Goal: Task Accomplishment & Management: Complete application form

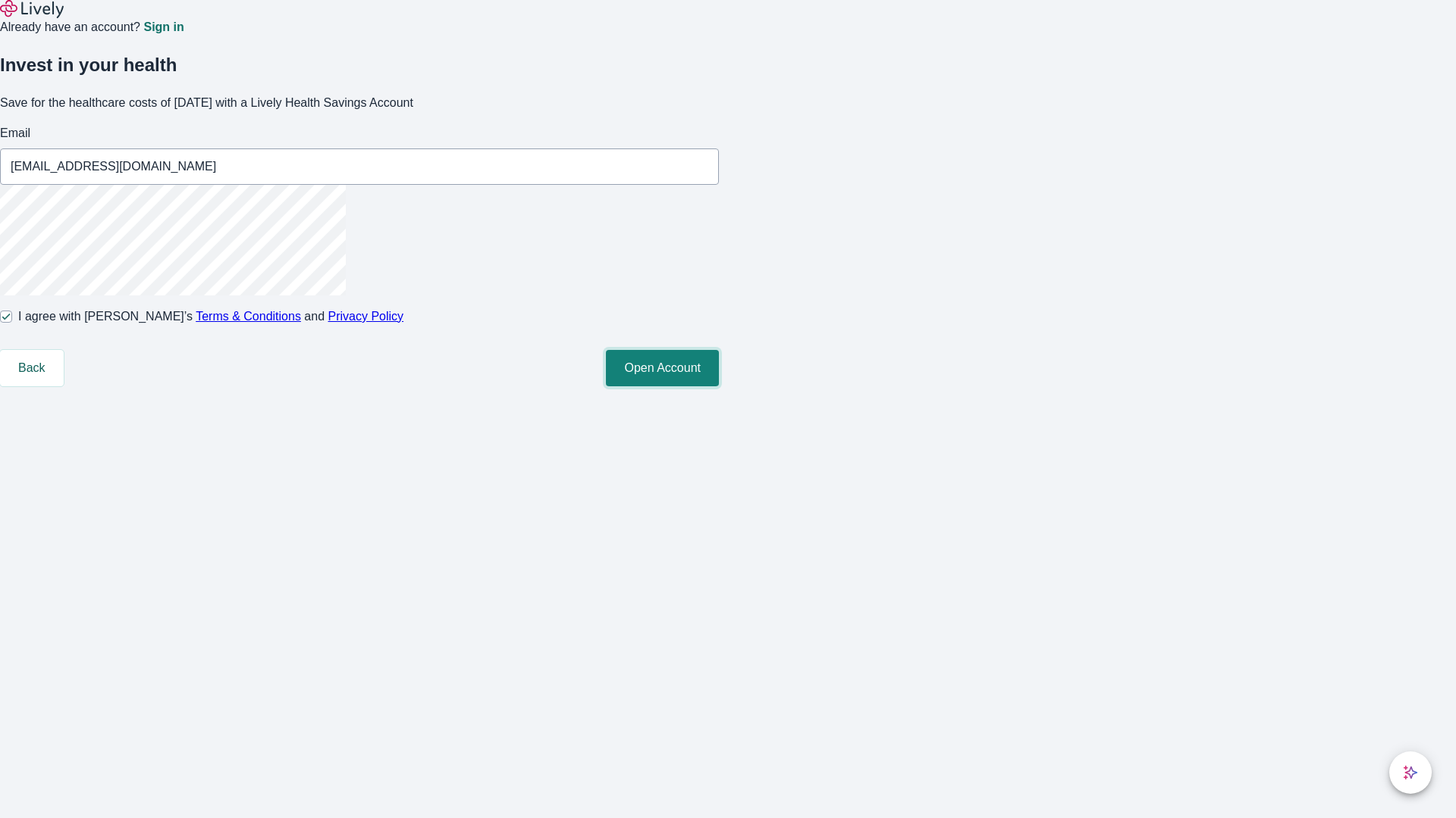
click at [719, 386] on button "Open Account" at bounding box center [662, 368] width 113 height 36
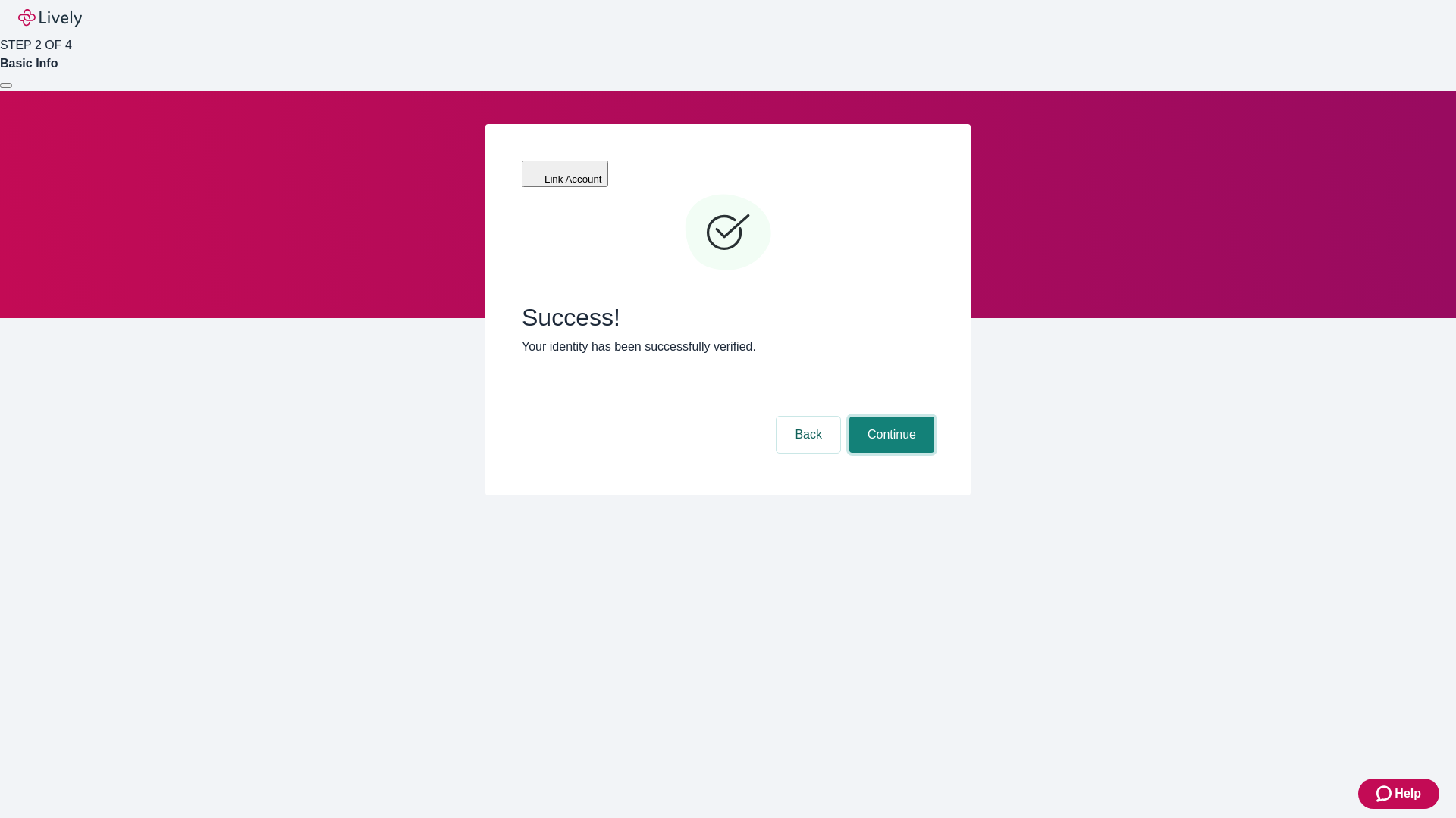
click at [889, 417] on button "Continue" at bounding box center [891, 434] width 85 height 36
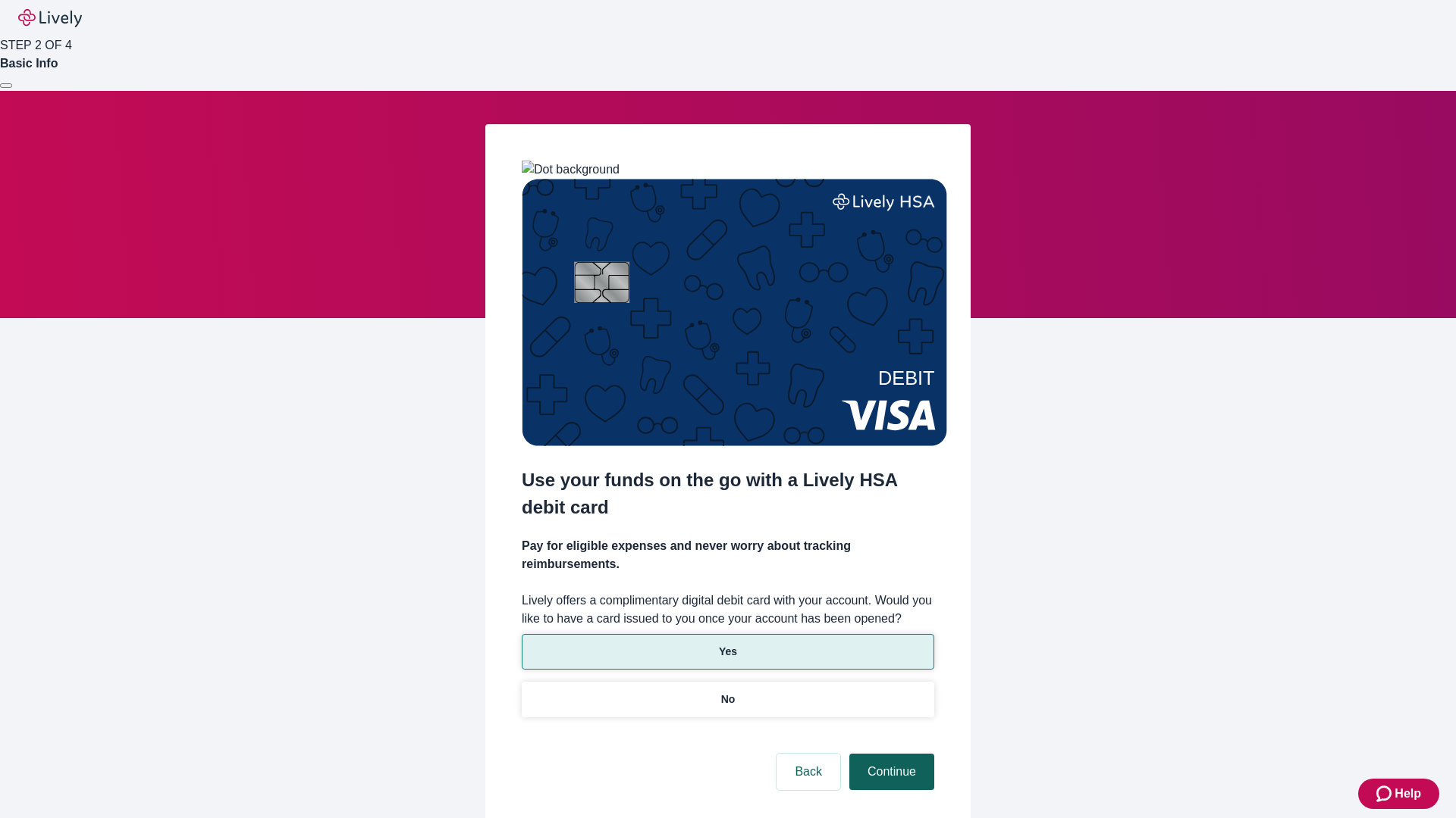
click at [727, 692] on p "No" at bounding box center [728, 700] width 14 height 16
click at [889, 754] on button "Continue" at bounding box center [891, 772] width 85 height 36
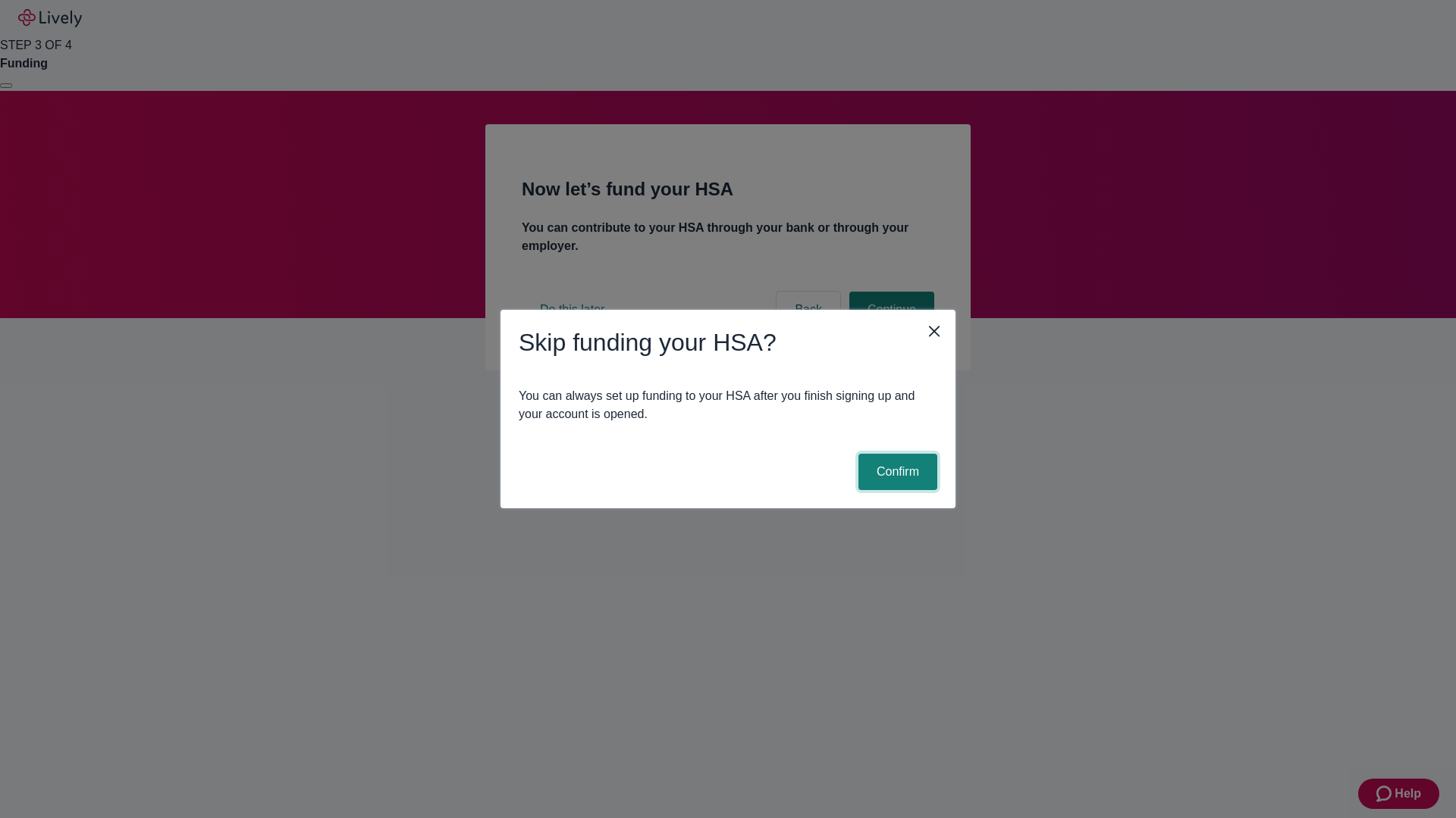
click at [895, 472] on button "Confirm" at bounding box center [897, 472] width 79 height 36
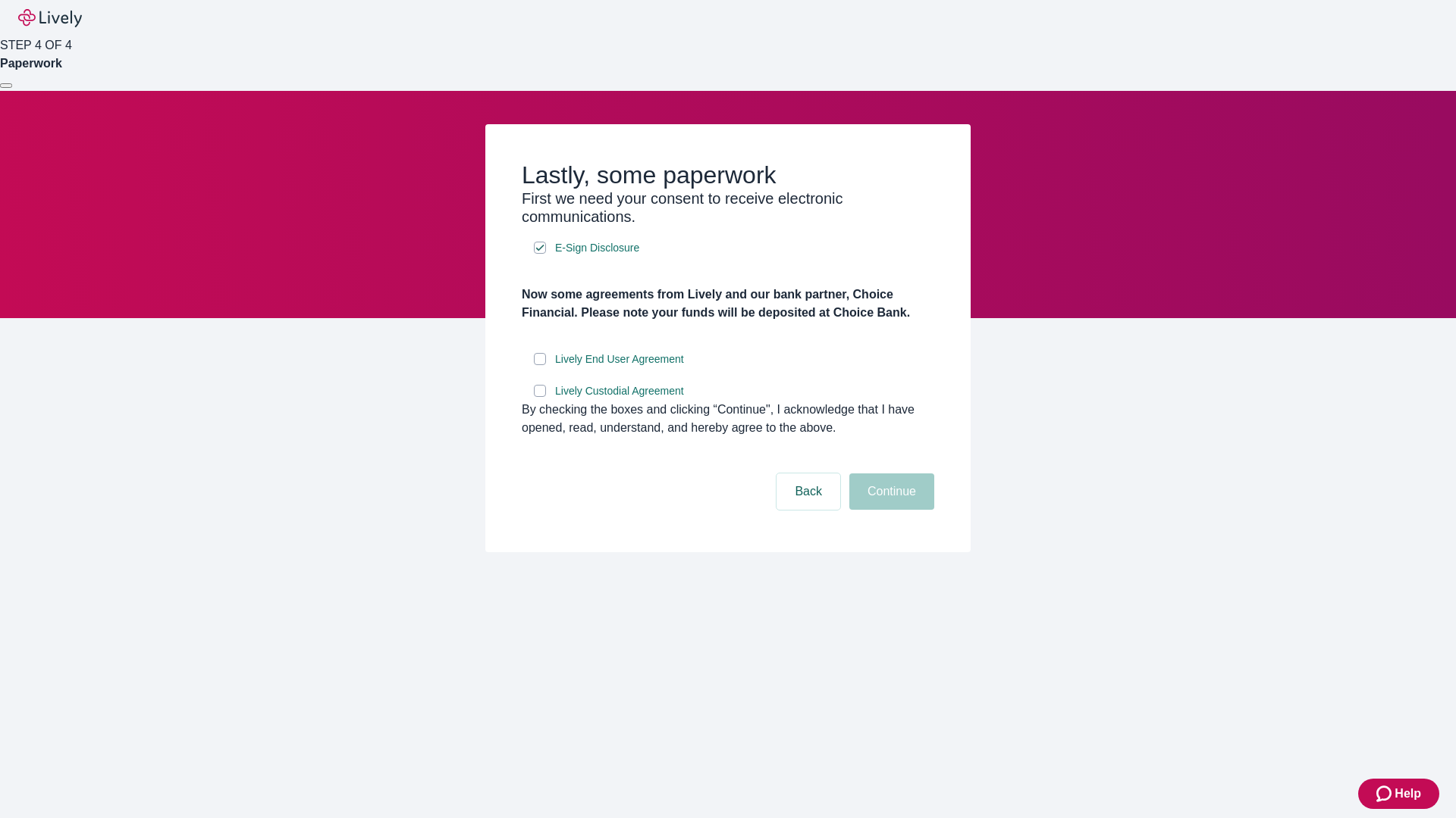
click at [539, 365] on input "Lively End User Agreement" at bounding box center [539, 359] width 12 height 12
checkbox input "true"
click at [539, 397] on input "Lively Custodial Agreement" at bounding box center [539, 390] width 12 height 12
checkbox input "true"
click at [889, 510] on button "Continue" at bounding box center [891, 491] width 85 height 36
